Goal: Information Seeking & Learning: Learn about a topic

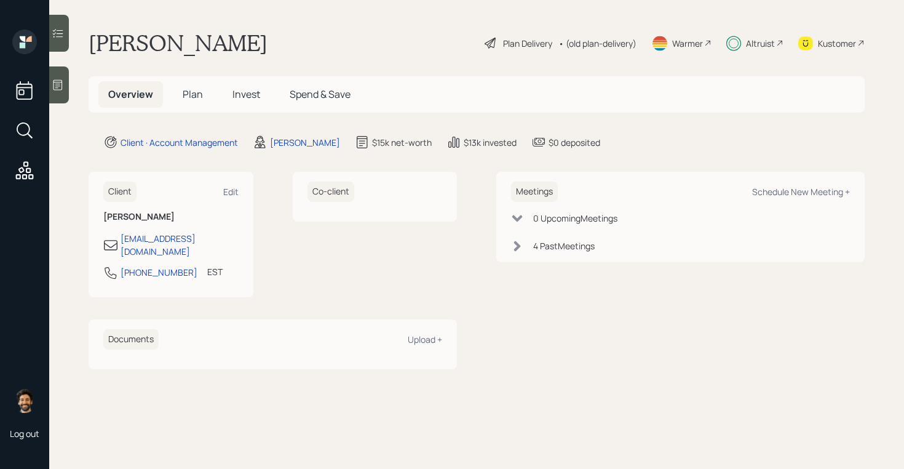
click at [250, 103] on h5 "Invest" at bounding box center [246, 94] width 47 height 26
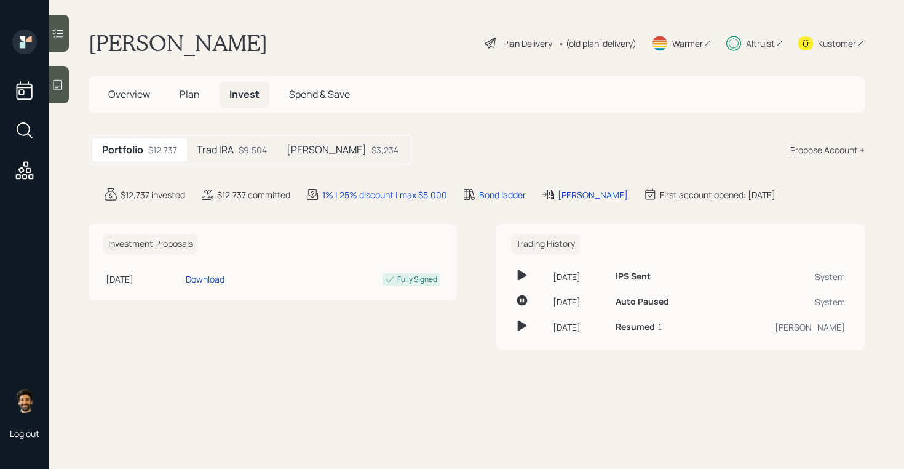
click at [748, 43] on div "Altruist" at bounding box center [760, 43] width 29 height 13
click at [586, 40] on div "• (old plan-delivery)" at bounding box center [598, 43] width 78 height 13
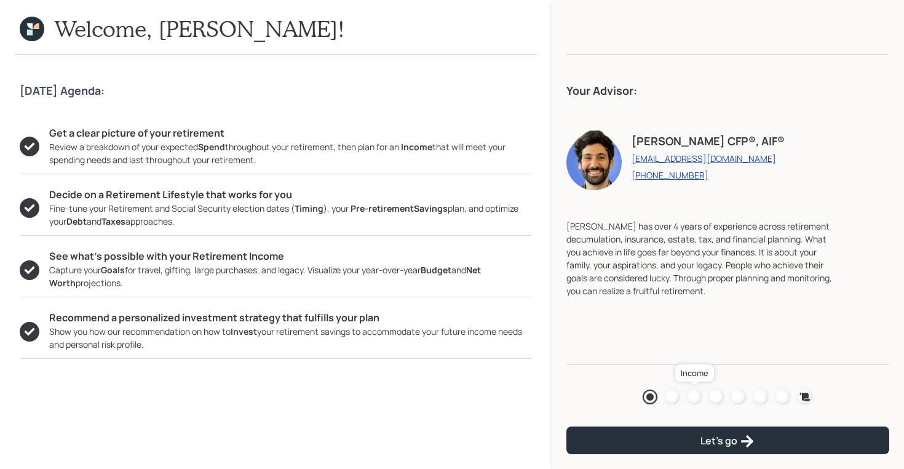
click at [692, 392] on div at bounding box center [694, 396] width 15 height 15
